Goal: Information Seeking & Learning: Learn about a topic

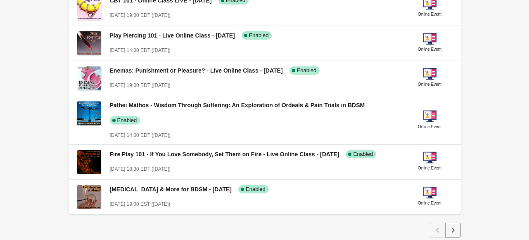
scroll to position [370, 0]
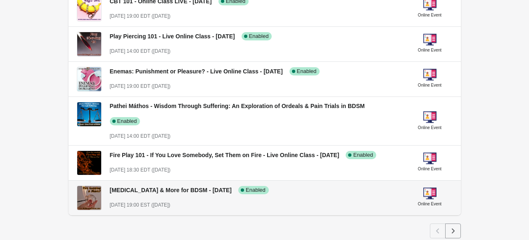
click at [248, 201] on div "[DATE] 19:00 EST ([DATE])" at bounding box center [255, 205] width 291 height 8
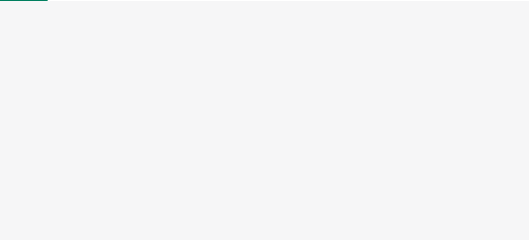
select select "US"
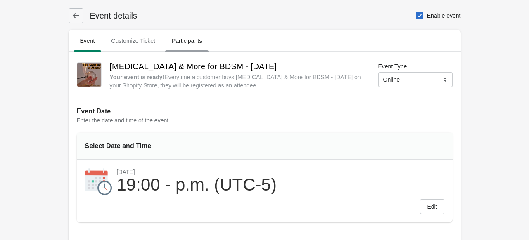
click at [186, 34] on span "Participants" at bounding box center [186, 40] width 43 height 15
select select "US"
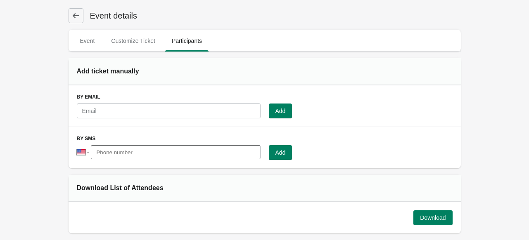
click at [73, 18] on icon at bounding box center [76, 16] width 8 height 8
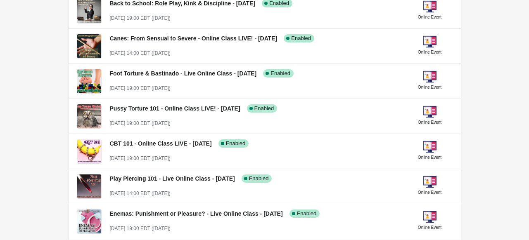
scroll to position [227, 0]
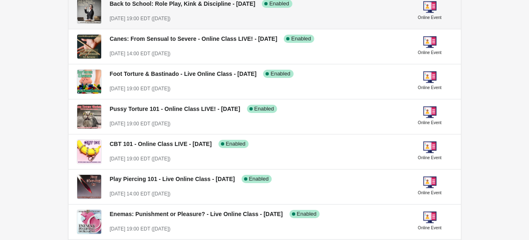
click at [225, 21] on div "[DATE] 19:00 EDT ([DATE])" at bounding box center [255, 18] width 291 height 8
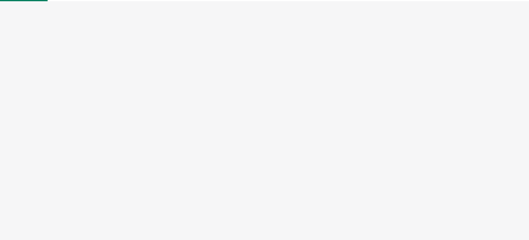
select select "US"
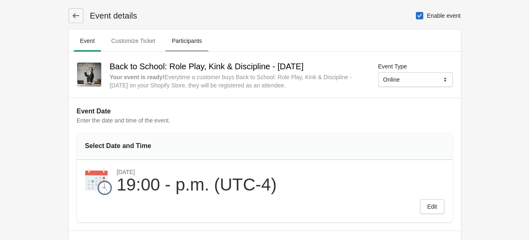
click at [175, 45] on span "Participants" at bounding box center [186, 40] width 43 height 15
select select "US"
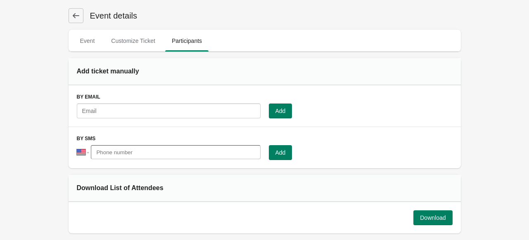
click at [73, 12] on icon at bounding box center [76, 16] width 8 height 8
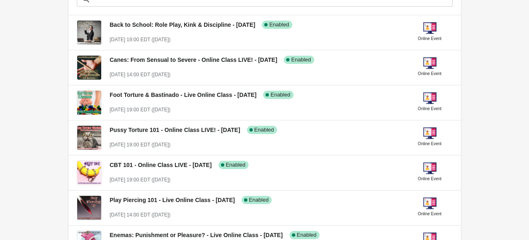
scroll to position [206, 0]
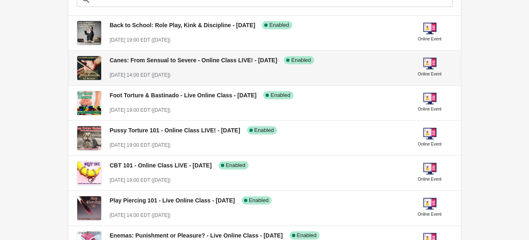
click at [244, 75] on div "[DATE] 14:00 EDT ([DATE])" at bounding box center [255, 75] width 291 height 8
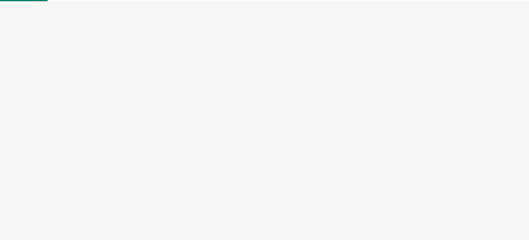
select select "US"
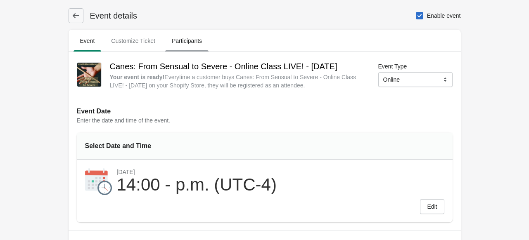
click at [188, 42] on span "Participants" at bounding box center [186, 40] width 43 height 15
select select "US"
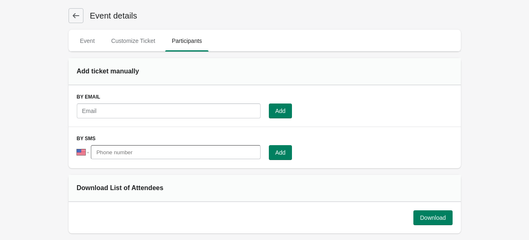
click at [75, 18] on icon at bounding box center [76, 16] width 8 height 8
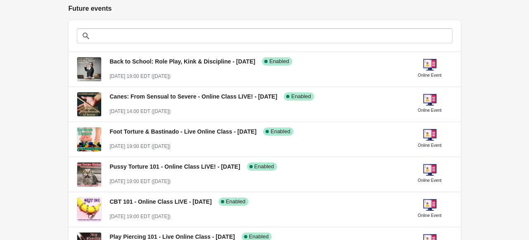
scroll to position [170, 0]
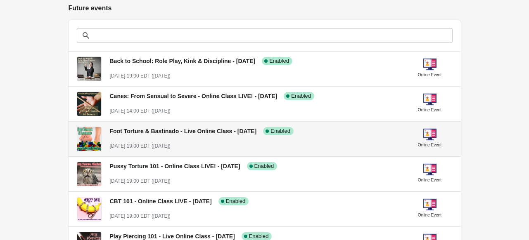
click at [263, 140] on div "Foot Torture & Bastinado - Live Online Class - [DATE] Success Complete Enabled …" at bounding box center [255, 135] width 291 height 30
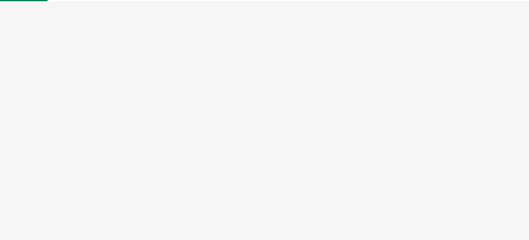
select select "US"
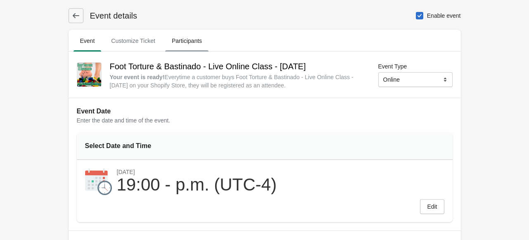
click at [179, 43] on span "Participants" at bounding box center [186, 40] width 43 height 15
select select "US"
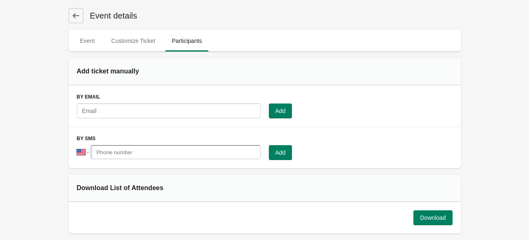
click at [73, 17] on icon at bounding box center [76, 16] width 8 height 8
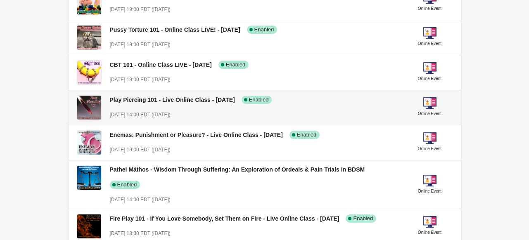
scroll to position [306, 0]
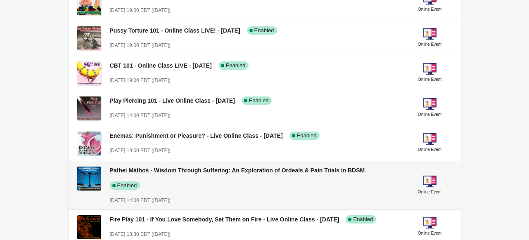
click at [259, 175] on div "Pathei Máthos - Wisdom Through Suffering: An Exploration of Ordeals & Pain Tria…" at bounding box center [255, 182] width 291 height 45
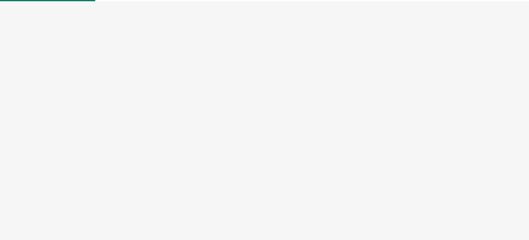
select select "US"
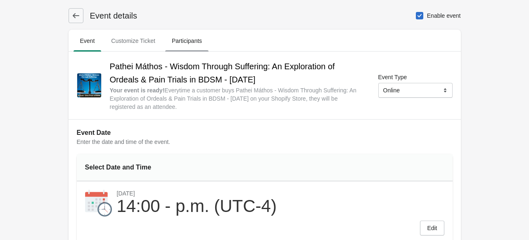
click at [195, 37] on span "Participants" at bounding box center [186, 40] width 43 height 15
select select "US"
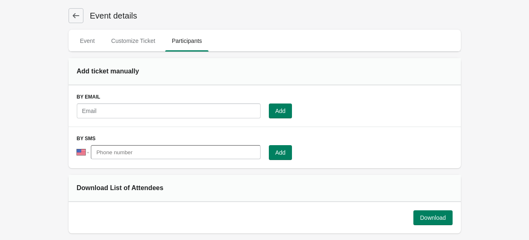
click at [76, 13] on icon at bounding box center [76, 16] width 8 height 8
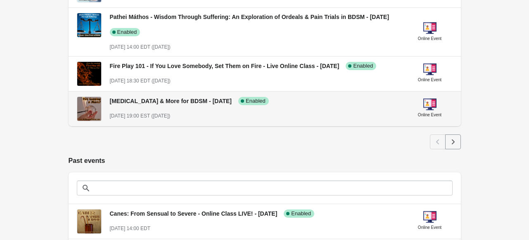
scroll to position [459, 0]
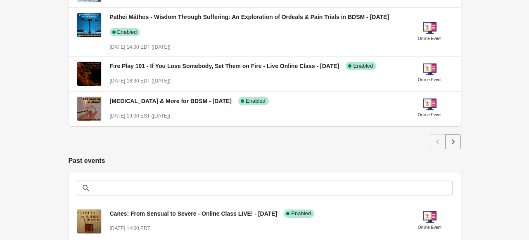
click at [454, 139] on icon "Next" at bounding box center [453, 142] width 8 height 8
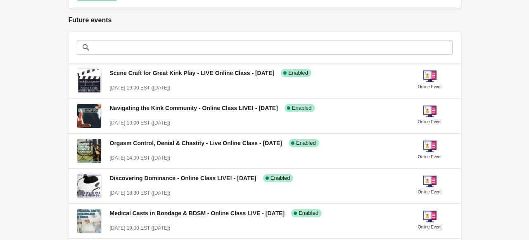
scroll to position [157, 0]
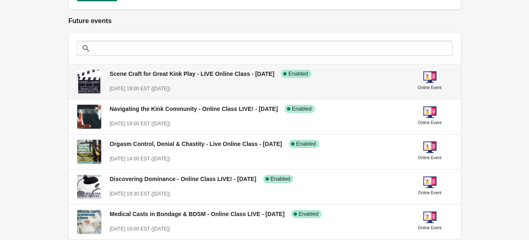
click at [228, 81] on div "Scene Craft for Great Kink Play - LIVE Online Class - [DATE] Success Complete E…" at bounding box center [255, 78] width 291 height 30
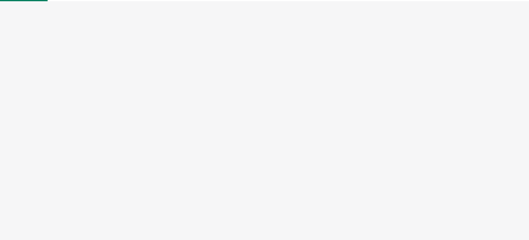
select select "US"
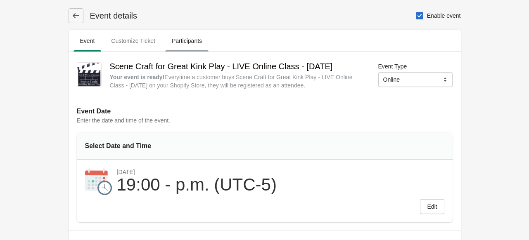
click at [170, 36] on span "Participants" at bounding box center [186, 40] width 43 height 15
select select "US"
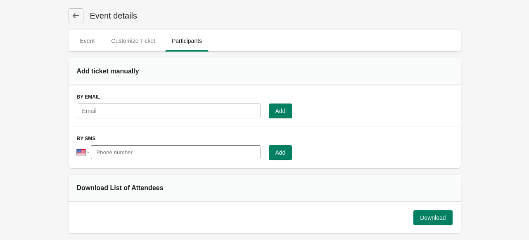
drag, startPoint x: 169, startPoint y: 39, endPoint x: 59, endPoint y: 54, distance: 111.7
click at [59, 54] on div "Event details Event Customize Ticket Participants Event Customize Ticket Partic…" at bounding box center [265, 160] width 412 height 320
click at [78, 16] on icon at bounding box center [76, 16] width 8 height 8
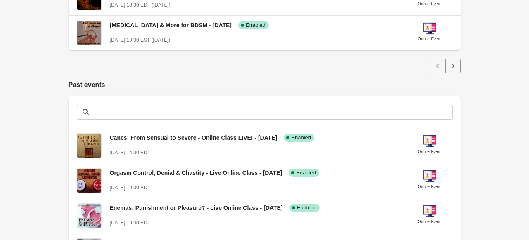
scroll to position [562, 0]
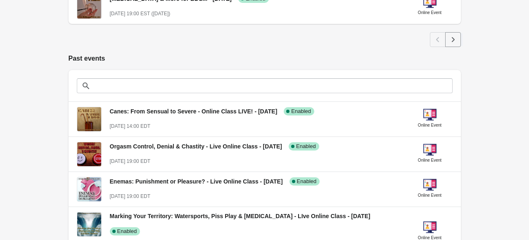
click at [453, 38] on icon "Next" at bounding box center [452, 39] width 3 height 5
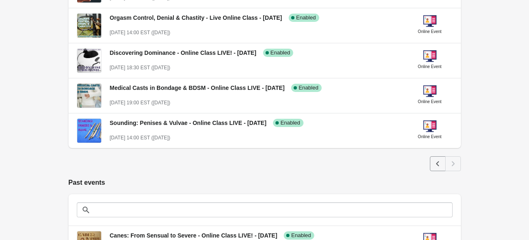
scroll to position [286, 0]
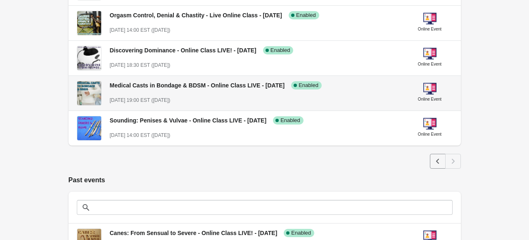
click at [268, 94] on div "Medical Casts in Bondage & BDSM - Online Class LIVE - [DATE] Success Complete E…" at bounding box center [255, 89] width 291 height 30
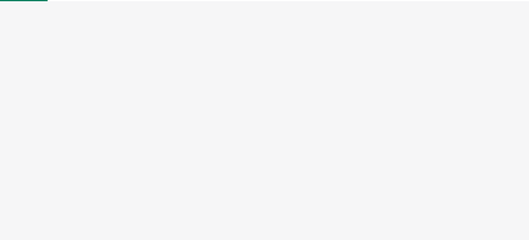
select select "US"
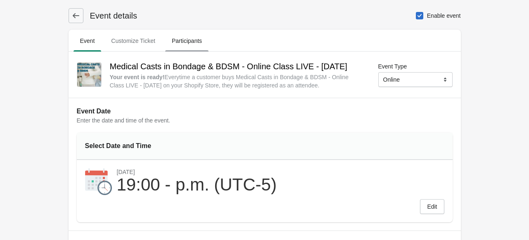
click at [183, 41] on span "Participants" at bounding box center [186, 40] width 43 height 15
select select "US"
